Goal: Transaction & Acquisition: Purchase product/service

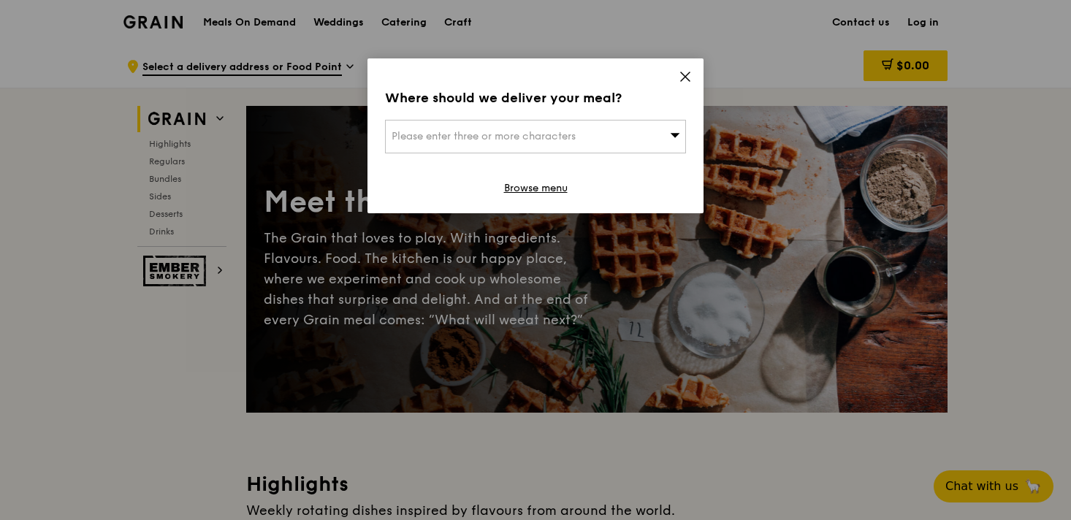
click at [688, 75] on icon at bounding box center [685, 76] width 13 height 13
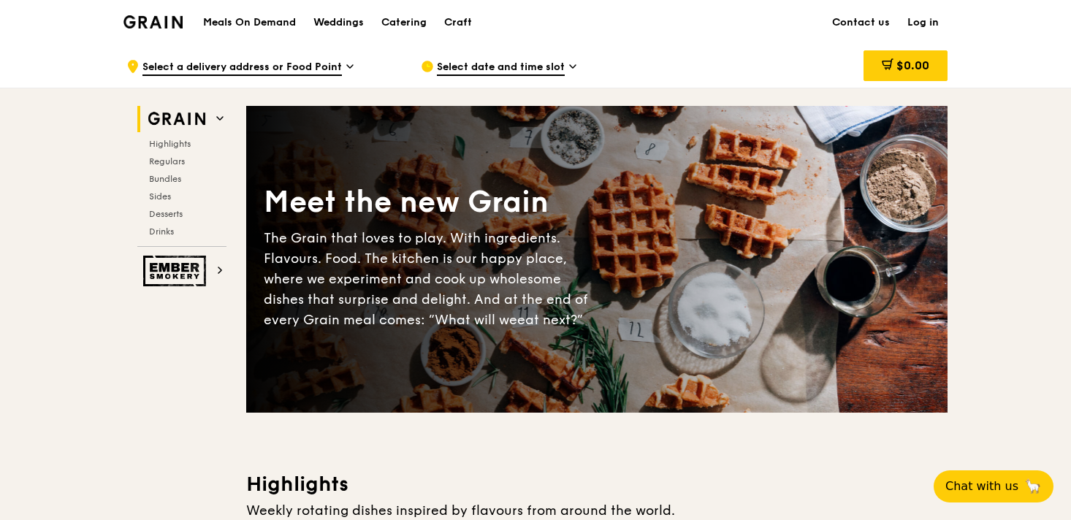
click at [929, 24] on link "Log in" at bounding box center [923, 23] width 49 height 44
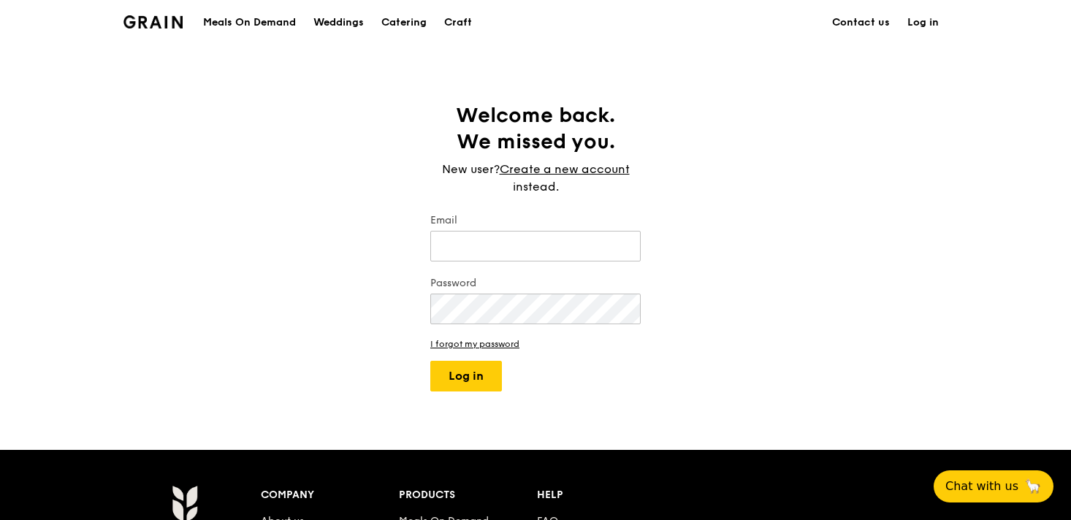
type input "[EMAIL_ADDRESS][PERSON_NAME][DOMAIN_NAME]"
click at [470, 374] on button "Log in" at bounding box center [466, 376] width 72 height 31
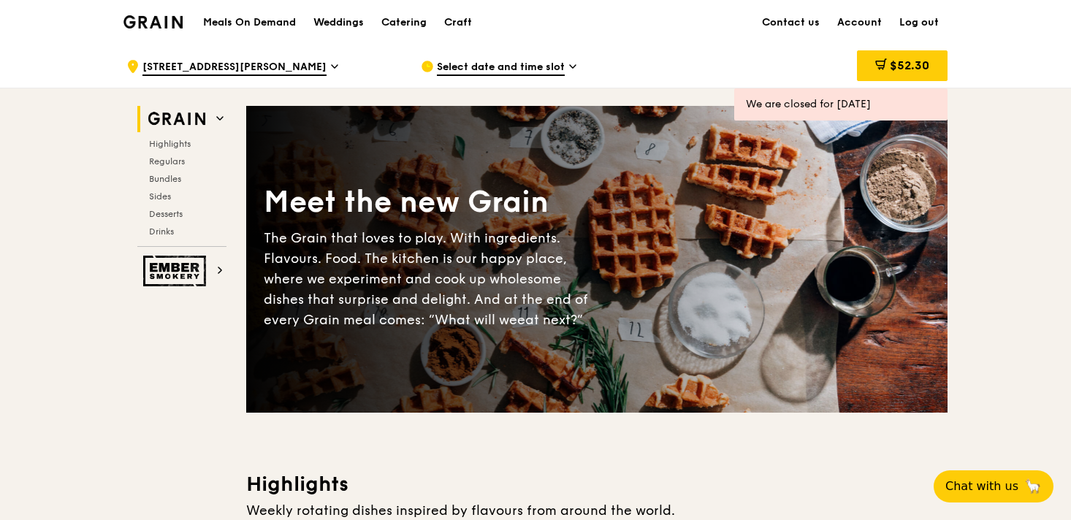
click at [918, 15] on link "Log out" at bounding box center [919, 23] width 57 height 44
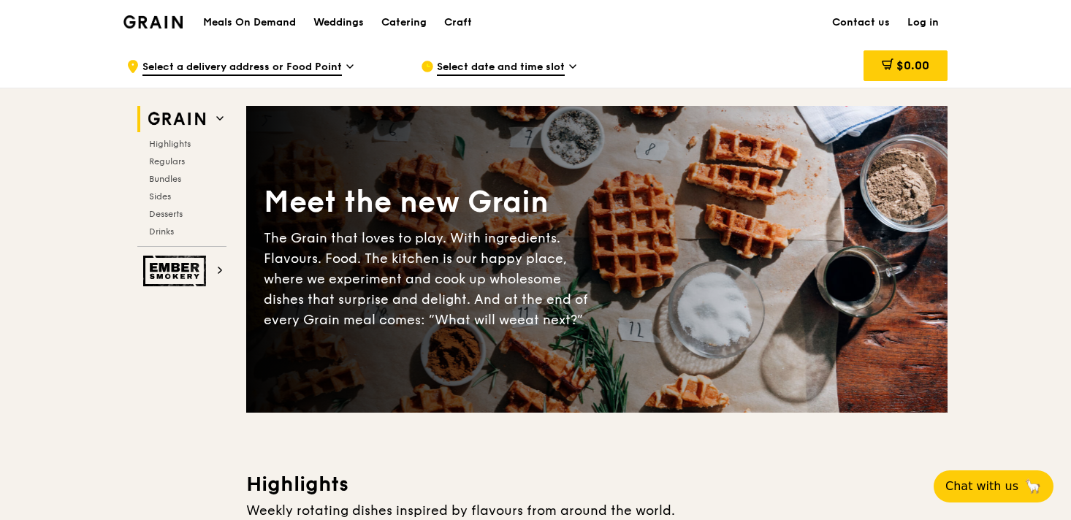
click at [924, 16] on link "Log in" at bounding box center [923, 23] width 49 height 44
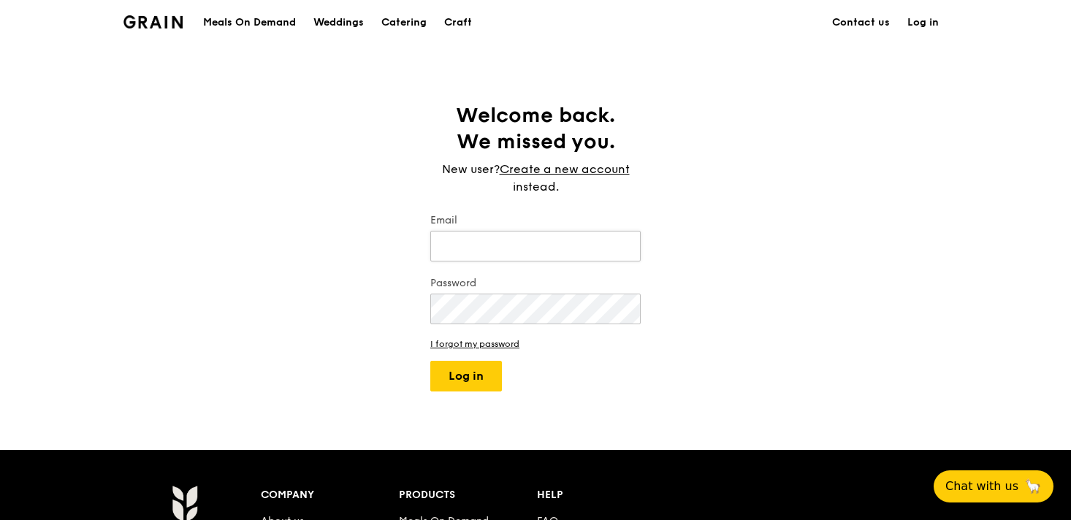
type input "[EMAIL_ADDRESS][PERSON_NAME][DOMAIN_NAME]"
click at [430, 295] on div "Welcome back. We missed you. New user? Create a new account instead. Email [EMA…" at bounding box center [536, 246] width 234 height 289
click at [453, 242] on input "[EMAIL_ADDRESS][PERSON_NAME][DOMAIN_NAME]" at bounding box center [535, 246] width 210 height 31
type input "[EMAIL_ADDRESS][PERSON_NAME][DOMAIN_NAME]"
click at [487, 378] on button "Log in" at bounding box center [466, 376] width 72 height 31
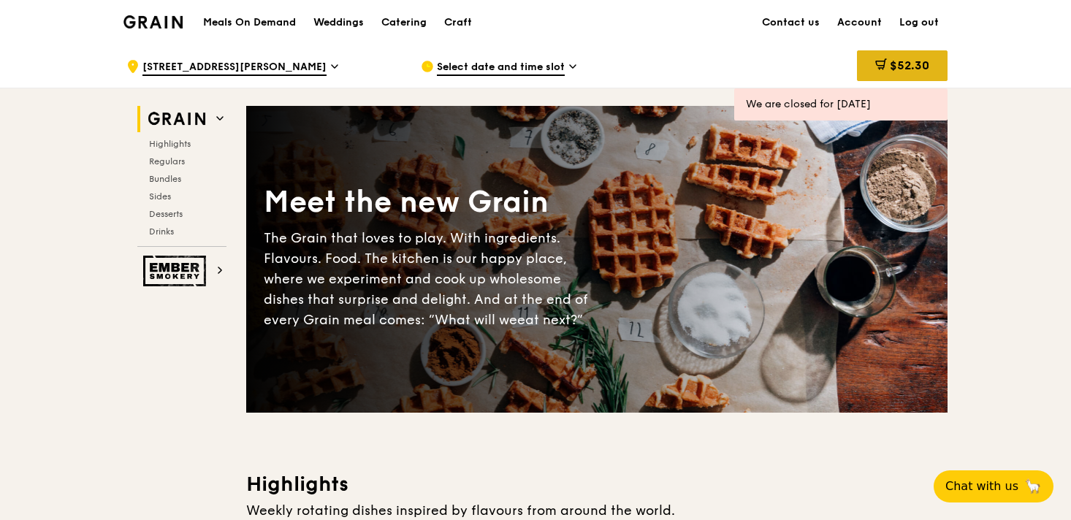
click at [891, 62] on span "$52.30" at bounding box center [909, 65] width 39 height 14
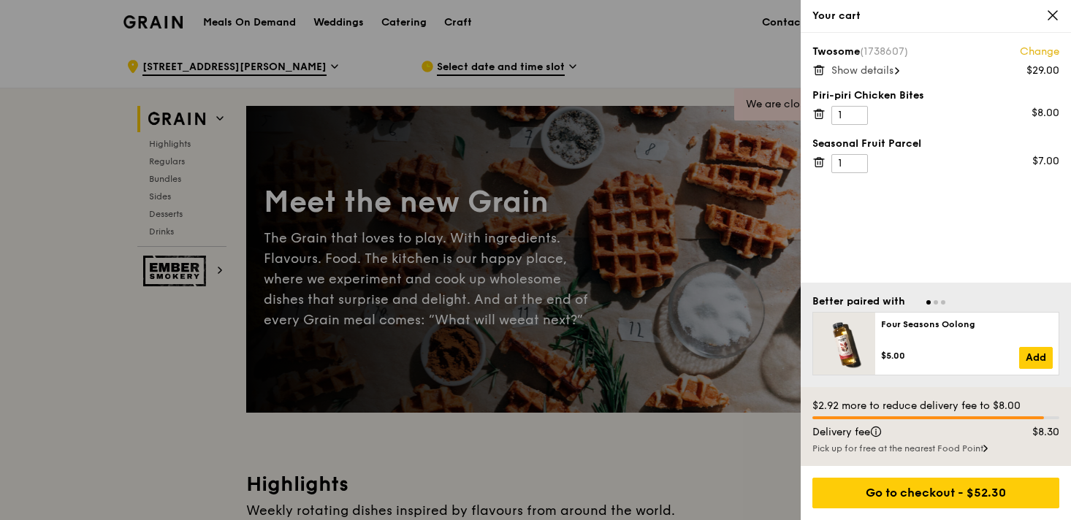
click at [818, 113] on icon at bounding box center [818, 114] width 0 height 3
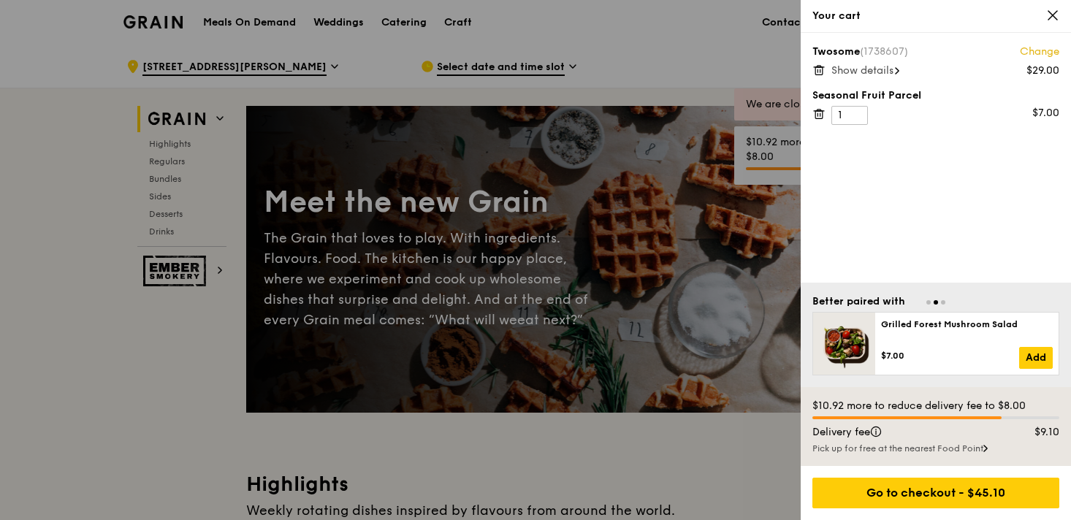
click at [818, 113] on icon at bounding box center [818, 114] width 0 height 3
click at [688, 54] on div at bounding box center [535, 260] width 1071 height 520
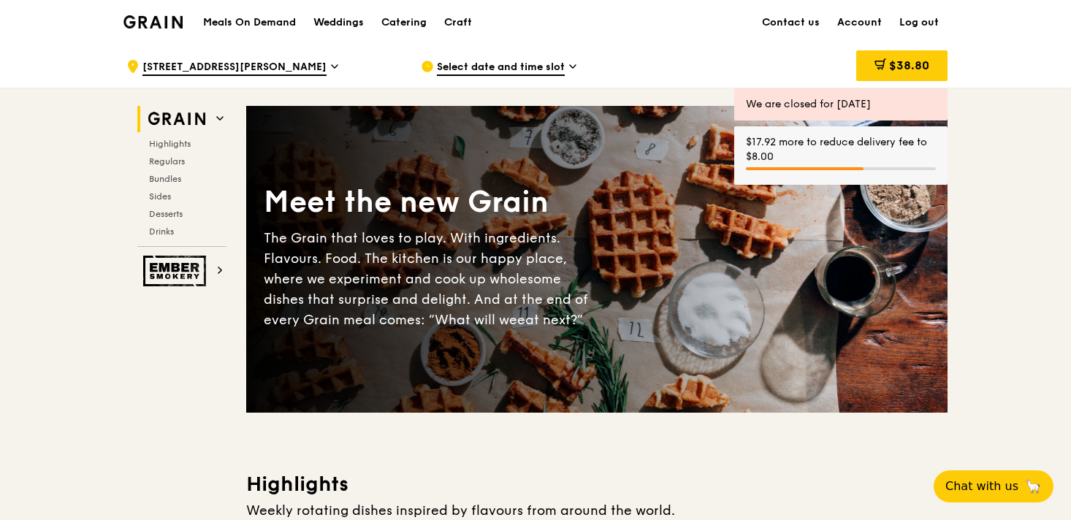
click at [574, 66] on icon at bounding box center [573, 66] width 6 height 3
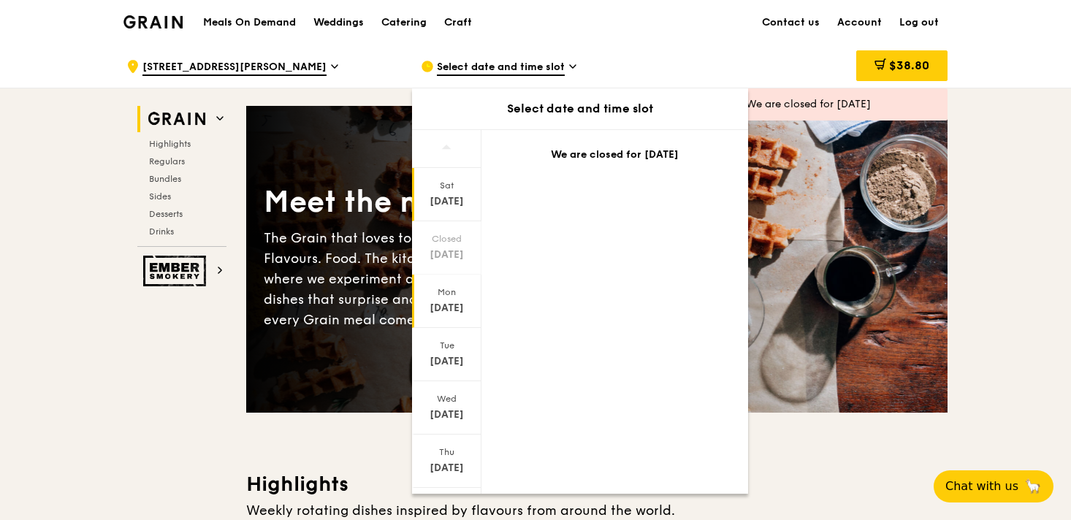
click at [449, 305] on div "[DATE]" at bounding box center [446, 308] width 65 height 15
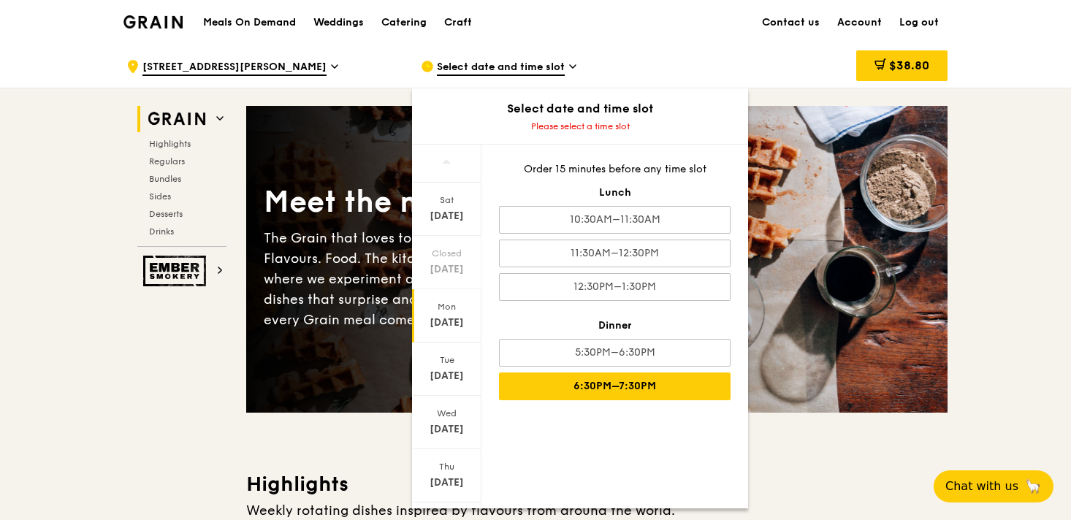
click at [640, 387] on div "6:30PM–7:30PM" at bounding box center [615, 387] width 232 height 28
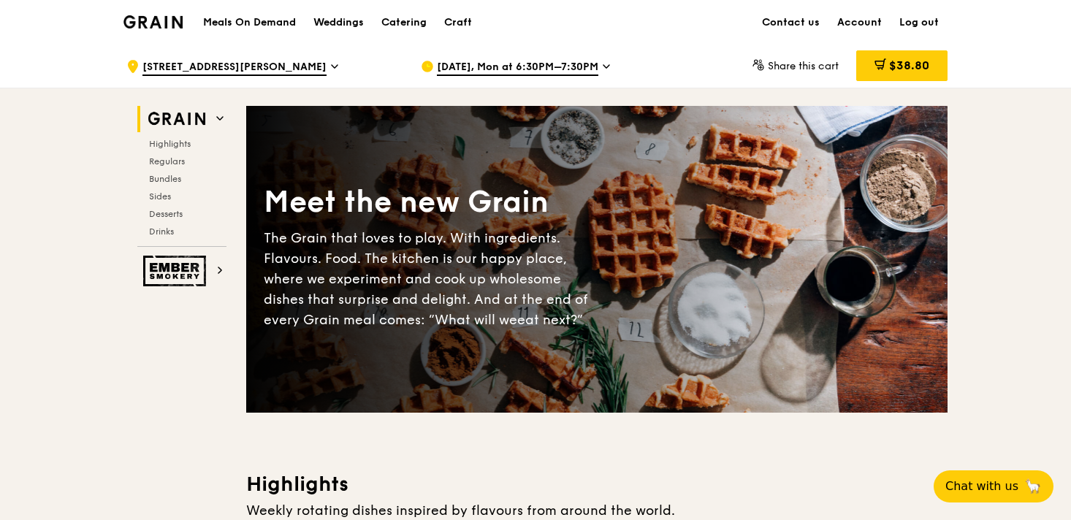
click at [262, 27] on h1 "Meals On Demand" at bounding box center [249, 22] width 93 height 15
click at [251, 22] on h1 "Meals On Demand" at bounding box center [249, 22] width 93 height 15
click at [889, 76] on div "$38.80" at bounding box center [901, 65] width 91 height 31
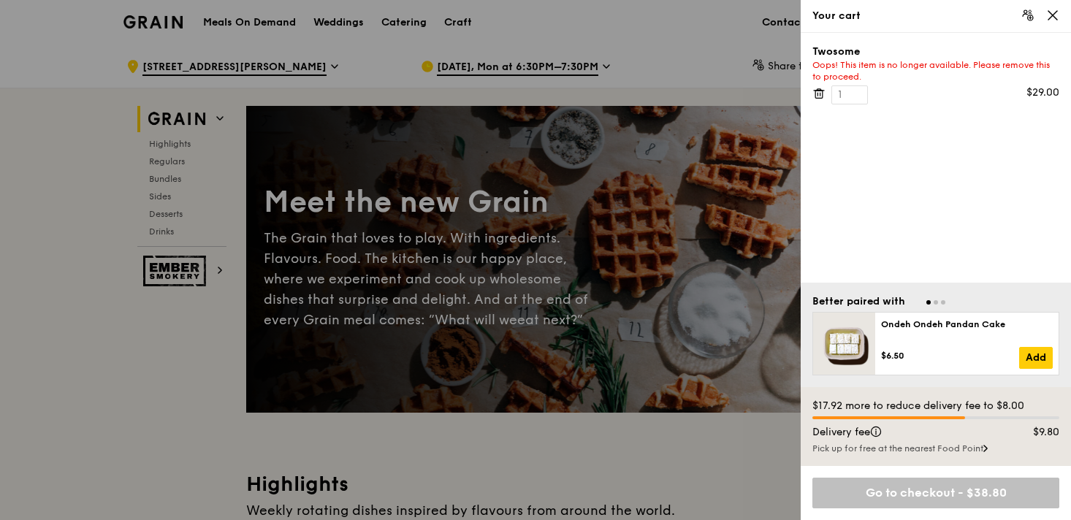
click at [1058, 14] on icon at bounding box center [1052, 15] width 13 height 13
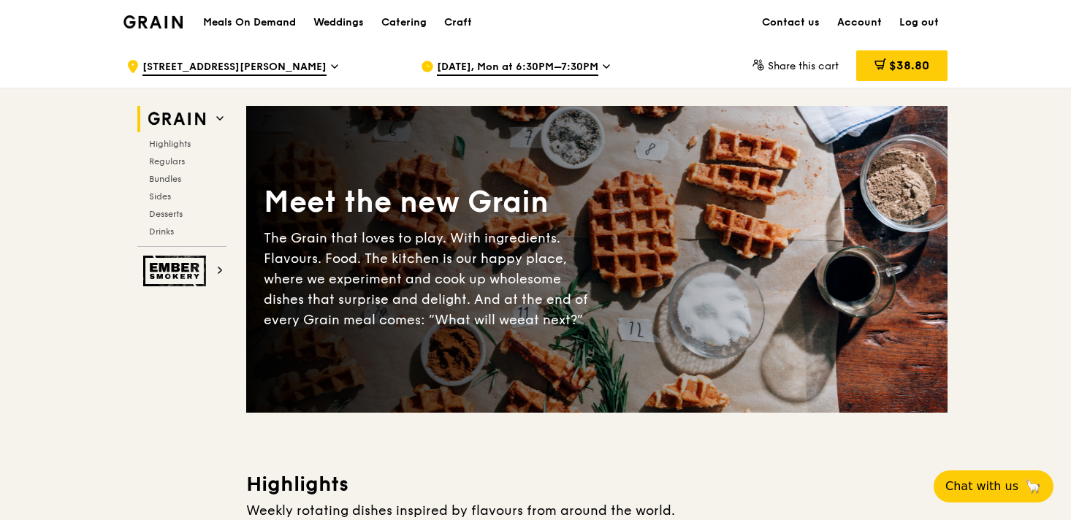
click at [170, 17] on img at bounding box center [152, 21] width 59 height 13
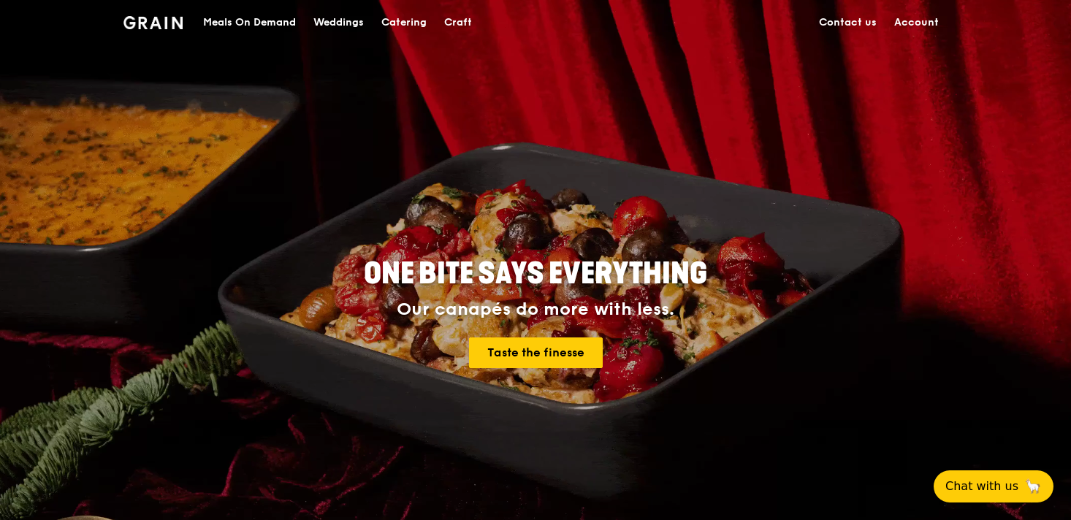
click at [266, 19] on div "Meals On Demand" at bounding box center [249, 23] width 93 height 44
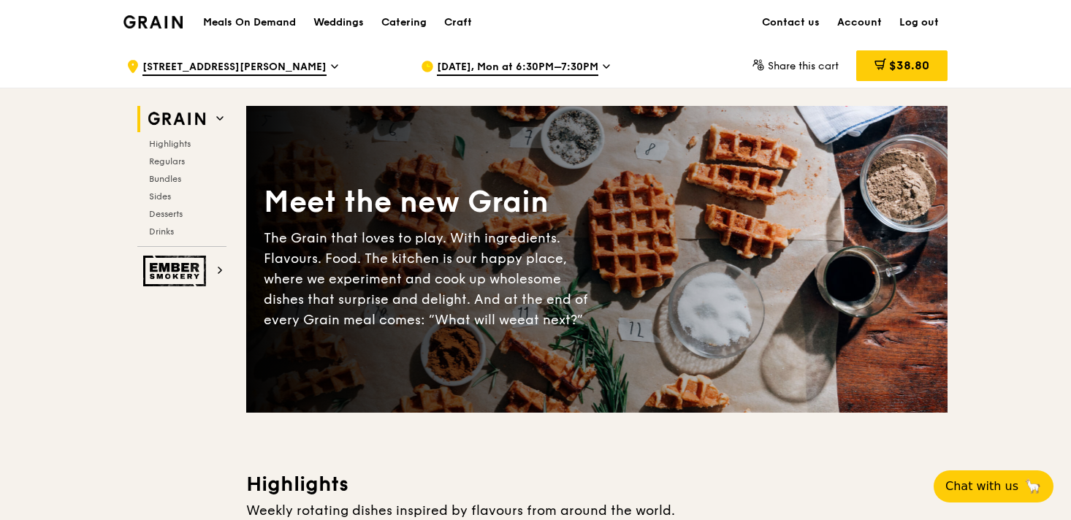
click at [215, 118] on h2 "Grain" at bounding box center [181, 119] width 89 height 26
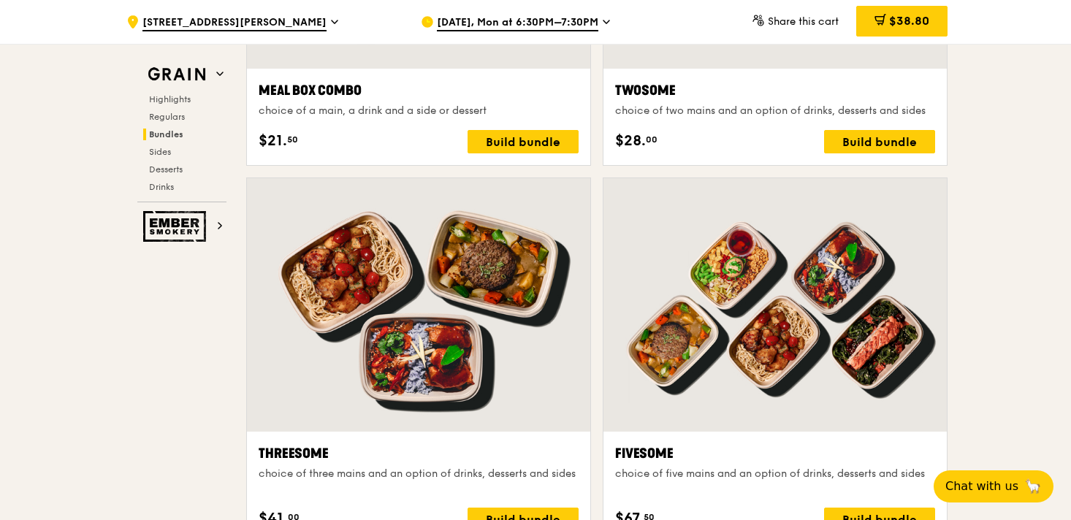
scroll to position [2567, 0]
